Goal: Transaction & Acquisition: Purchase product/service

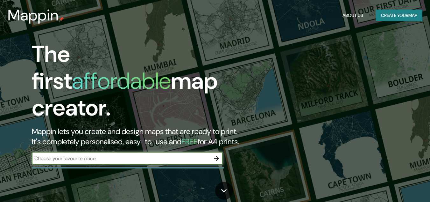
click at [221, 153] on button "button" at bounding box center [216, 158] width 13 height 13
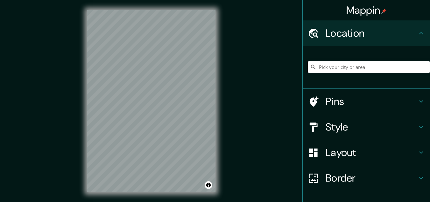
click at [323, 66] on input "Pick your city or area" at bounding box center [369, 66] width 122 height 11
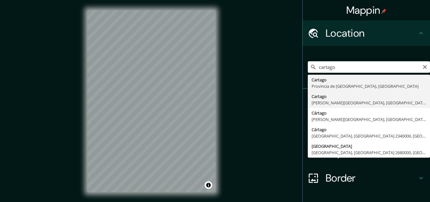
type input "Cartago, [PERSON_NAME][GEOGRAPHIC_DATA], [GEOGRAPHIC_DATA]"
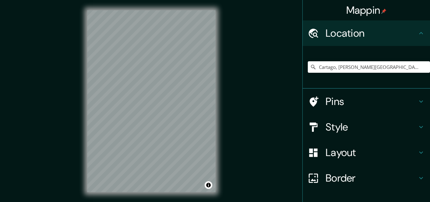
click at [344, 126] on h4 "Style" at bounding box center [372, 126] width 92 height 13
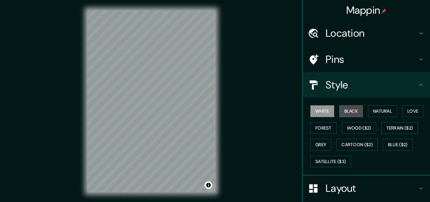
click at [342, 108] on button "Black" at bounding box center [351, 111] width 24 height 12
click at [319, 112] on button "White" at bounding box center [322, 111] width 24 height 12
click at [177, 85] on div at bounding box center [174, 84] width 5 height 5
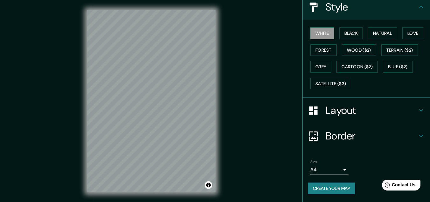
click at [404, 133] on h4 "Border" at bounding box center [372, 135] width 92 height 13
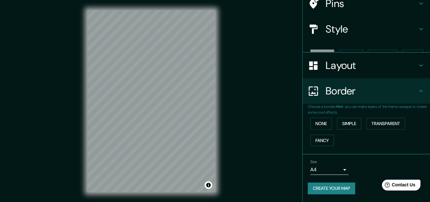
scroll to position [45, 0]
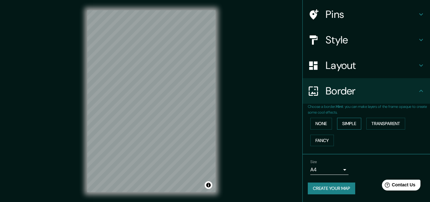
click at [347, 124] on button "Simple" at bounding box center [349, 123] width 24 height 12
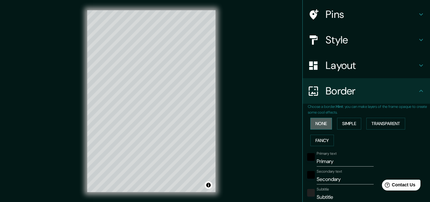
click at [318, 125] on button "None" at bounding box center [321, 123] width 22 height 12
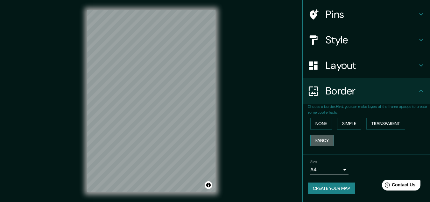
click at [321, 138] on button "Fancy" at bounding box center [322, 140] width 24 height 12
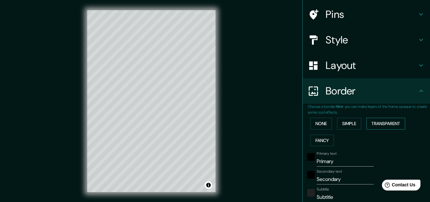
click at [373, 120] on button "Transparent" at bounding box center [385, 123] width 39 height 12
click at [323, 124] on button "None" at bounding box center [321, 123] width 22 height 12
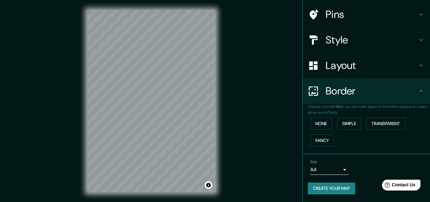
click at [366, 65] on h4 "Layout" at bounding box center [372, 65] width 92 height 13
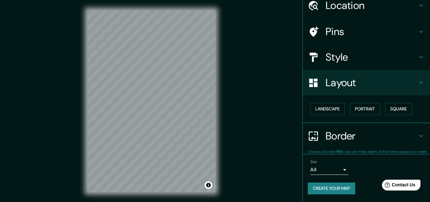
scroll to position [27, 0]
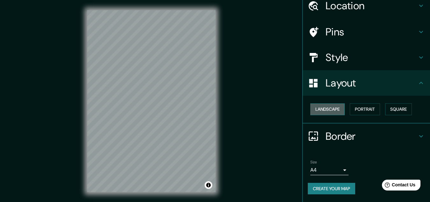
click at [329, 111] on button "Landscape" at bounding box center [327, 109] width 34 height 12
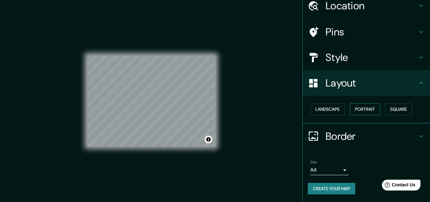
click at [356, 110] on button "Portrait" at bounding box center [365, 109] width 30 height 12
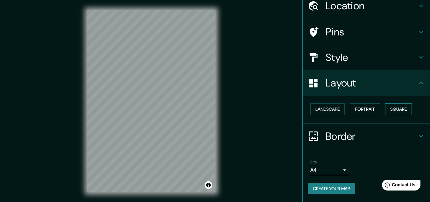
click at [389, 110] on button "Square" at bounding box center [398, 109] width 27 height 12
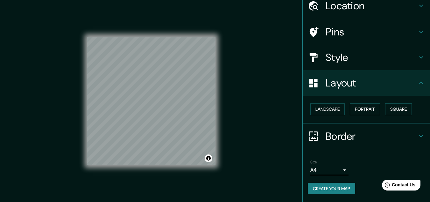
scroll to position [11, 0]
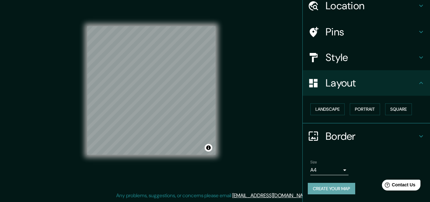
click at [343, 188] on button "Create your map" at bounding box center [331, 188] width 47 height 12
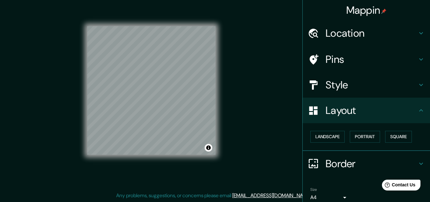
scroll to position [27, 0]
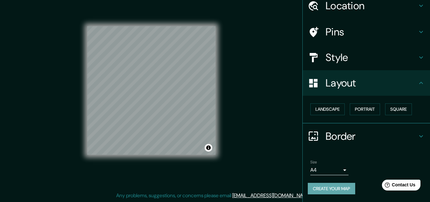
click at [335, 188] on button "Create your map" at bounding box center [331, 188] width 47 height 12
click at [205, 87] on div at bounding box center [205, 85] width 5 height 5
click at [334, 187] on button "Create your map" at bounding box center [331, 188] width 47 height 12
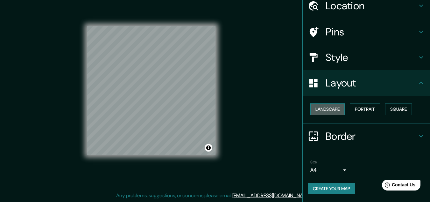
click at [329, 109] on button "Landscape" at bounding box center [327, 109] width 34 height 12
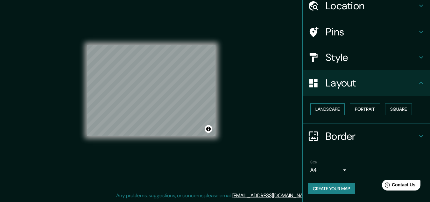
click at [329, 111] on button "Landscape" at bounding box center [327, 109] width 34 height 12
click at [366, 106] on button "Portrait" at bounding box center [365, 109] width 30 height 12
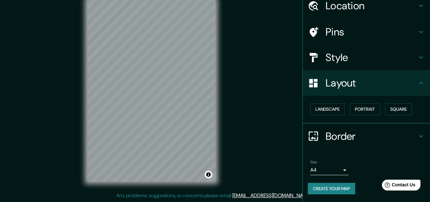
click at [340, 184] on button "Create your map" at bounding box center [331, 188] width 47 height 12
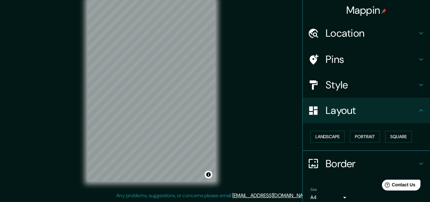
click at [403, 83] on h4 "Style" at bounding box center [372, 84] width 92 height 13
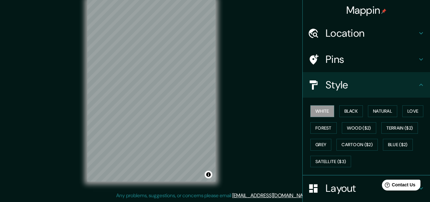
drag, startPoint x: 224, startPoint y: 101, endPoint x: 225, endPoint y: 82, distance: 19.1
click at [225, 82] on div "© Mapbox © OpenStreetMap Improve this map" at bounding box center [151, 90] width 387 height 181
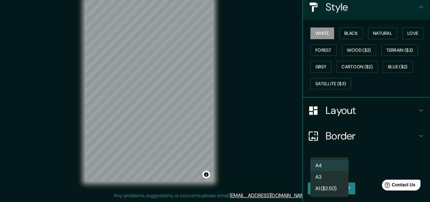
click at [336, 167] on body "Mappin Location [GEOGRAPHIC_DATA], [PERSON_NAME][GEOGRAPHIC_DATA], [GEOGRAPHIC_…" at bounding box center [215, 90] width 430 height 202
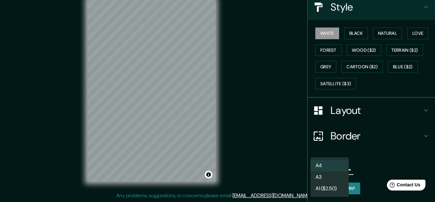
click at [288, 151] on div at bounding box center [217, 101] width 435 height 202
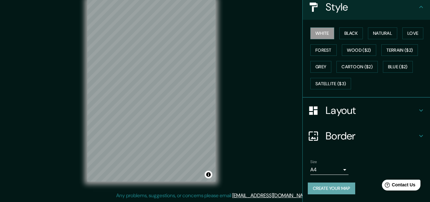
click at [317, 186] on button "Create your map" at bounding box center [331, 188] width 47 height 12
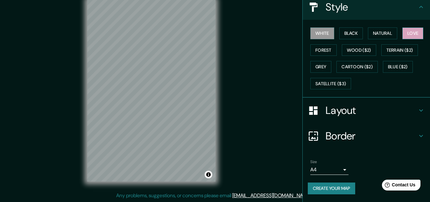
click at [415, 33] on button "Love" at bounding box center [412, 33] width 21 height 12
click at [317, 49] on button "Forest" at bounding box center [323, 50] width 26 height 12
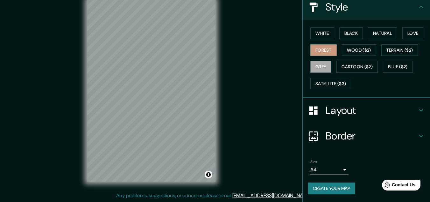
click at [318, 70] on button "Grey" at bounding box center [320, 67] width 21 height 12
click at [316, 188] on button "Create your map" at bounding box center [331, 188] width 47 height 12
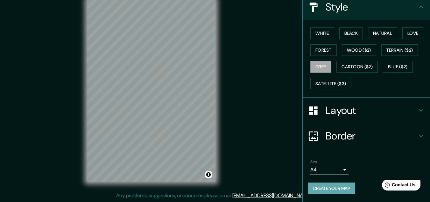
click at [320, 191] on button "Create your map" at bounding box center [331, 188] width 47 height 12
